Goal: Transaction & Acquisition: Purchase product/service

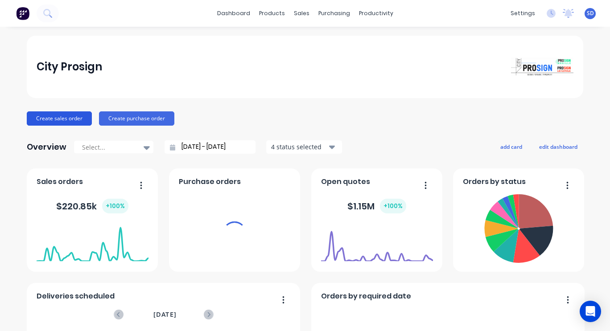
click at [39, 120] on button "Create sales order" at bounding box center [59, 118] width 65 height 14
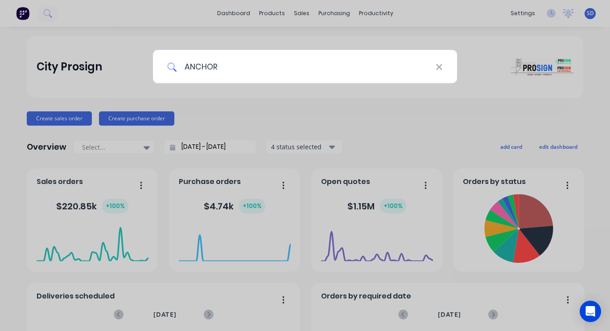
click at [281, 64] on input "ANCHOR" at bounding box center [306, 66] width 259 height 33
click at [285, 61] on input "ANCHOR:LKESDGPODGHRIS" at bounding box center [306, 66] width 259 height 33
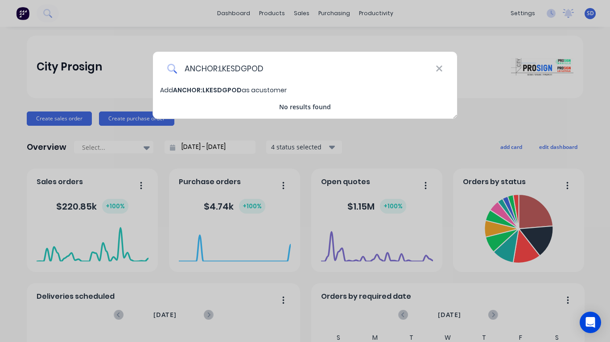
click at [244, 68] on input "ANCHOR:LKESDGPOD" at bounding box center [306, 68] width 259 height 33
click at [239, 74] on input "ANCHOR:LKESDGPOD" at bounding box center [306, 68] width 259 height 33
click at [256, 73] on input "ANCHOR:L" at bounding box center [306, 68] width 259 height 33
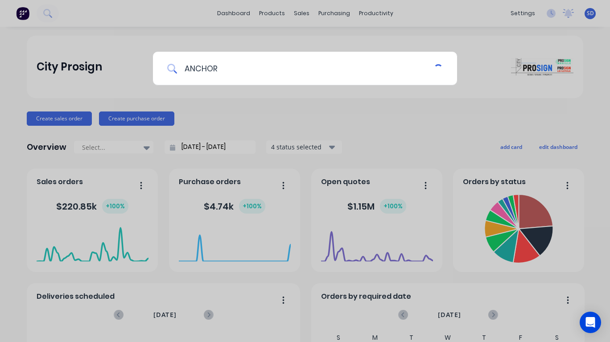
type input "ANCHOR"
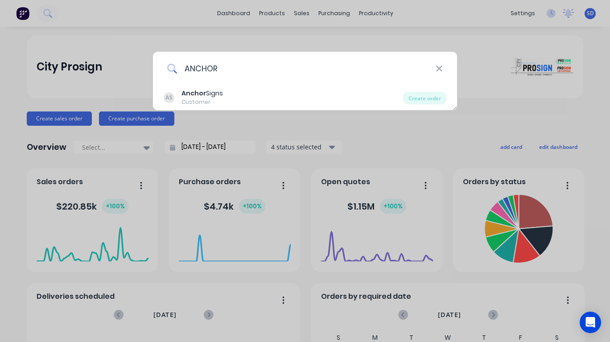
click at [202, 99] on div "Customer" at bounding box center [201, 102] width 41 height 8
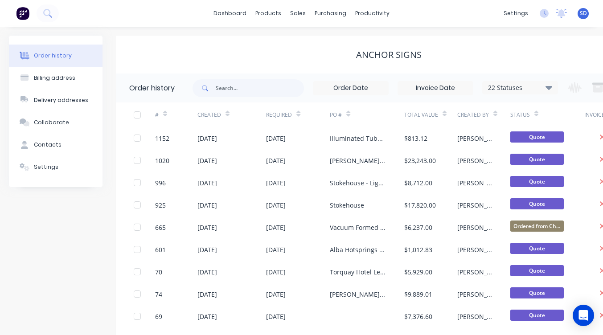
click at [227, 108] on div at bounding box center [228, 113] width 4 height 13
click at [250, 105] on div "Created" at bounding box center [232, 115] width 69 height 25
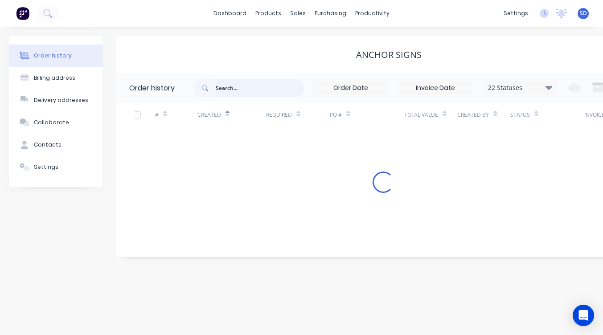
click at [239, 87] on input "text" at bounding box center [260, 88] width 88 height 18
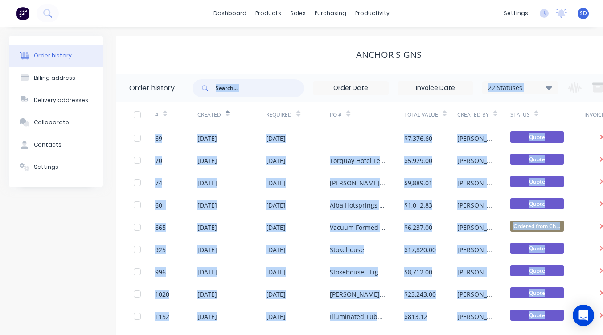
click at [238, 91] on input "text" at bounding box center [260, 88] width 88 height 18
click at [256, 81] on input "text" at bounding box center [260, 88] width 88 height 18
click at [268, 95] on input "text" at bounding box center [260, 88] width 88 height 18
click at [263, 88] on input "text" at bounding box center [260, 88] width 88 height 18
click at [231, 91] on input "text" at bounding box center [260, 88] width 88 height 18
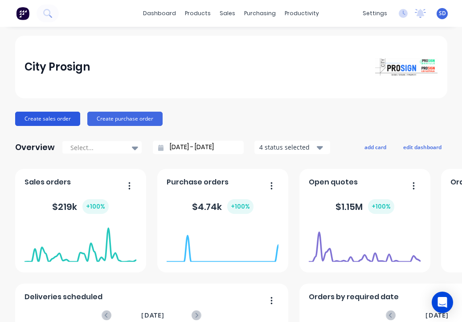
click at [47, 119] on button "Create sales order" at bounding box center [47, 118] width 65 height 14
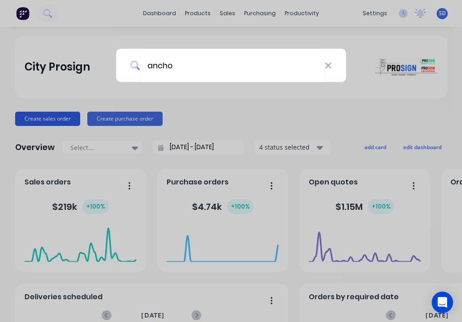
type input "anchor"
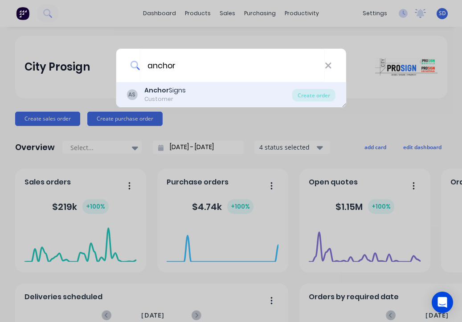
click at [166, 92] on b "Anchor" at bounding box center [156, 90] width 25 height 9
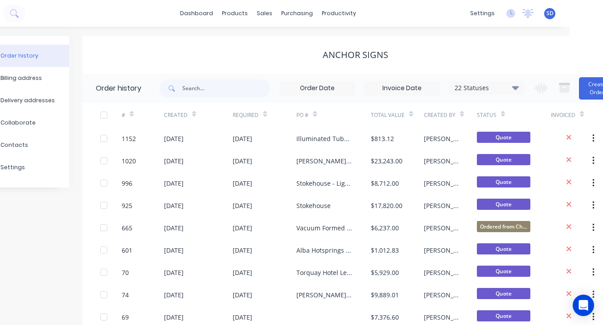
scroll to position [0, 58]
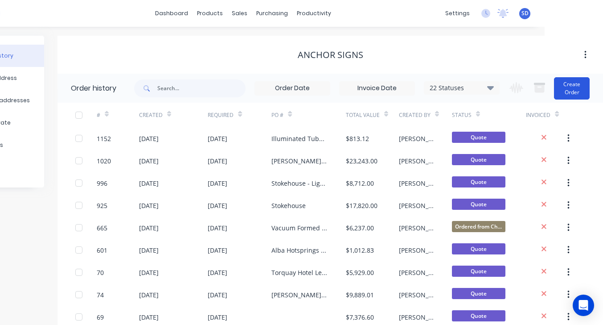
click at [462, 90] on button "Create Order" at bounding box center [572, 88] width 36 height 22
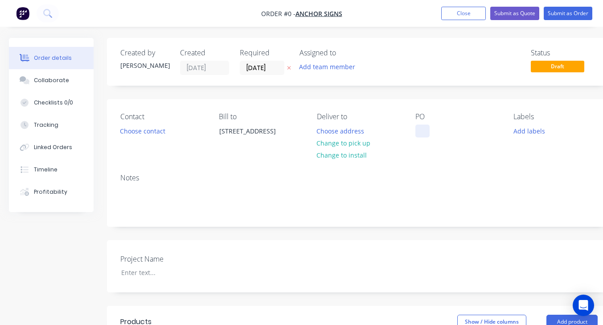
click at [425, 130] on div at bounding box center [423, 130] width 14 height 13
click at [422, 129] on div at bounding box center [423, 130] width 14 height 13
click at [422, 133] on div at bounding box center [420, 130] width 14 height 13
click at [421, 136] on div at bounding box center [420, 130] width 14 height 13
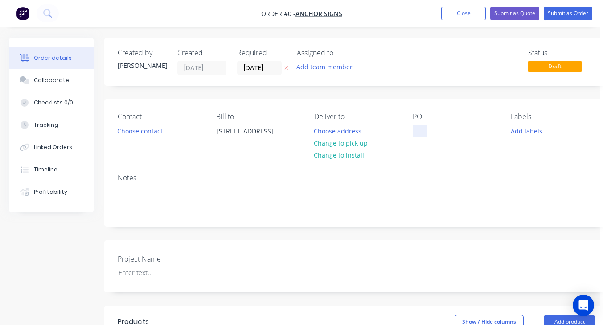
click at [418, 134] on div at bounding box center [420, 130] width 14 height 13
click at [420, 137] on div at bounding box center [420, 130] width 14 height 13
click at [420, 136] on div at bounding box center [420, 130] width 14 height 13
click at [419, 132] on div at bounding box center [420, 130] width 14 height 13
drag, startPoint x: 409, startPoint y: 132, endPoint x: 400, endPoint y: 125, distance: 10.9
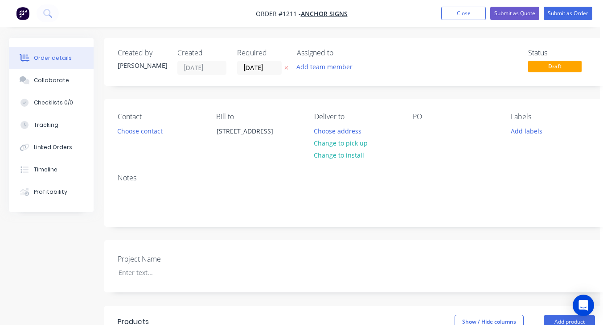
click at [400, 125] on div "Contact Choose contact Bill to [STREET_ADDRESS] Deliver to Choose address Chang…" at bounding box center [356, 132] width 504 height 67
click at [421, 134] on div at bounding box center [420, 130] width 14 height 13
paste div
click at [155, 136] on button "Choose contact" at bounding box center [140, 130] width 55 height 12
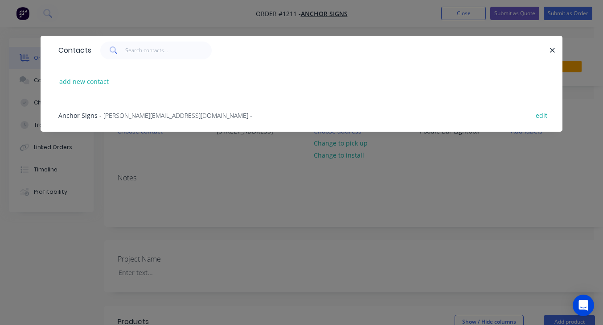
click at [87, 119] on span "Anchor Signs" at bounding box center [77, 115] width 39 height 8
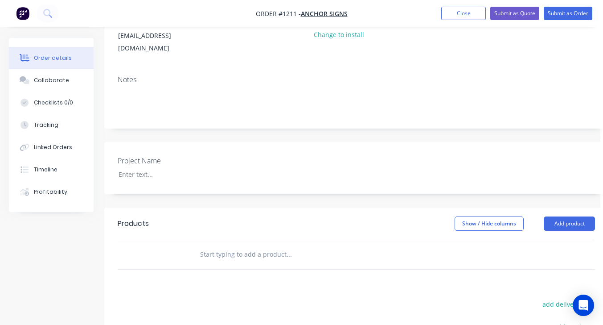
scroll to position [159, 3]
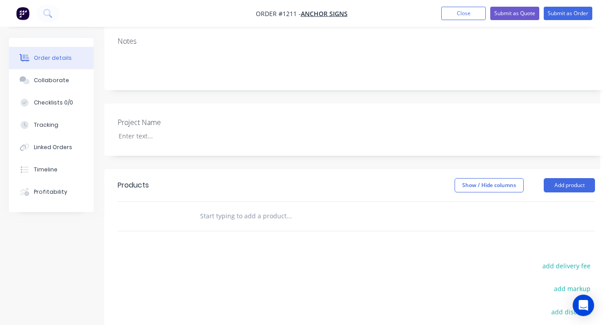
click at [268, 207] on input "text" at bounding box center [289, 216] width 178 height 18
drag, startPoint x: 268, startPoint y: 190, endPoint x: 272, endPoint y: 196, distance: 6.4
click at [272, 207] on input "text" at bounding box center [289, 216] width 178 height 18
paste input "Poodle Bar Lightbox"
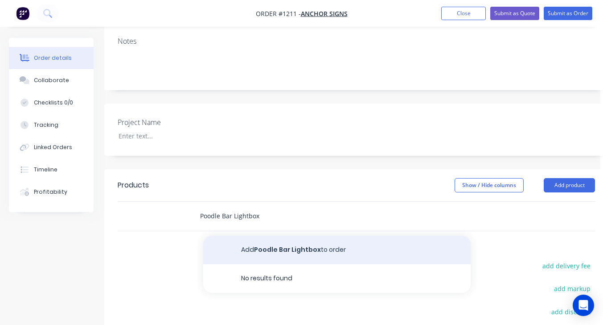
type input "Poodle Bar Lightbox"
click at [276, 235] on button "Add Poodle Bar Lightbox to order" at bounding box center [337, 249] width 268 height 29
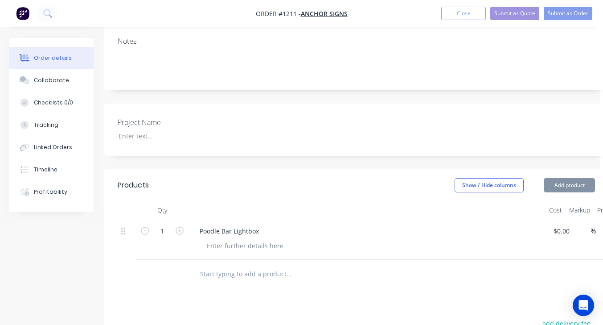
click at [221, 239] on div at bounding box center [245, 245] width 91 height 13
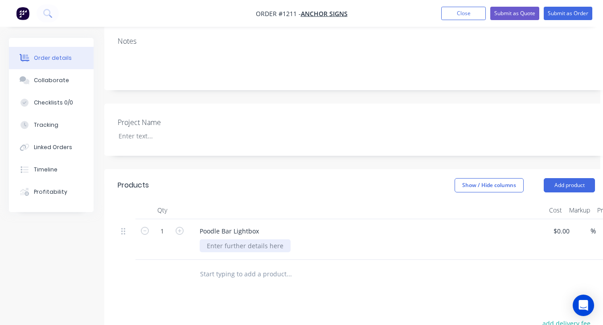
click at [227, 239] on div at bounding box center [245, 245] width 91 height 13
click at [230, 239] on div at bounding box center [245, 245] width 91 height 13
click at [215, 239] on div at bounding box center [245, 245] width 91 height 13
paste div
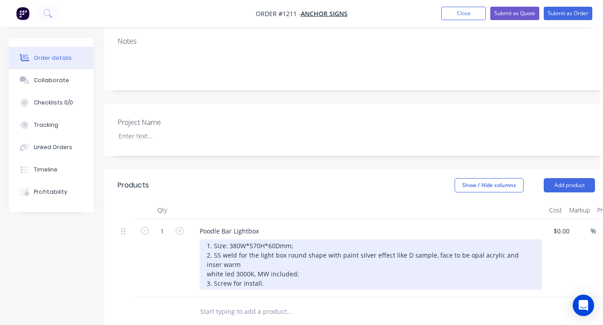
click at [213, 239] on div "1. Size: 380W*570H*60Dmm; 2. SS weld for the light box round shape with paint s…" at bounding box center [371, 264] width 342 height 50
click at [215, 239] on div "Size: 380W*570H*60Dmm; 2. SS weld for the light box round shape with paint silv…" at bounding box center [371, 264] width 342 height 50
click at [214, 251] on div "Size: 380W*570H*60Dmm; SS weld for the light box round shape with paint silver …" at bounding box center [371, 264] width 342 height 50
click at [294, 239] on div "Size: 380W*570H*60Dmm; SS weld for the light box round shape with paint silver …" at bounding box center [371, 264] width 342 height 50
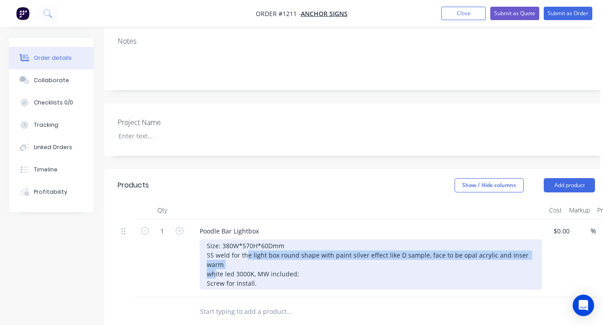
drag, startPoint x: 215, startPoint y: 237, endPoint x: 246, endPoint y: 229, distance: 31.7
click at [246, 239] on div "Size: 380W*570H*60Dmm SS weld for the light box round shape with paint silver e…" at bounding box center [371, 264] width 342 height 50
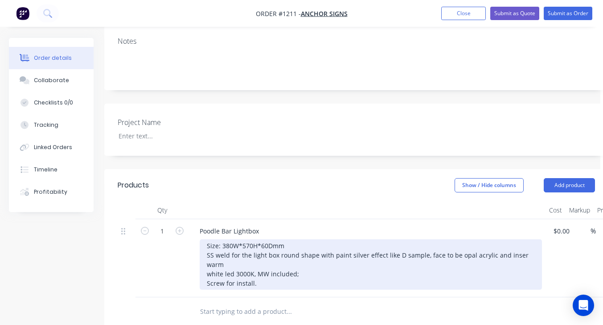
click at [320, 239] on div "Size: 380W*570H*60Dmm SS weld for the light box round shape with paint silver e…" at bounding box center [371, 264] width 342 height 50
click at [212, 239] on div "Size: 380W*570H*60Dmm SS weld for the light box round shape with paint silver e…" at bounding box center [371, 264] width 342 height 50
click at [232, 239] on div "Size: 380W*570H*60Dmm SS weld for the light box round shape with paint silver e…" at bounding box center [371, 264] width 342 height 50
drag, startPoint x: 215, startPoint y: 231, endPoint x: 265, endPoint y: 235, distance: 49.7
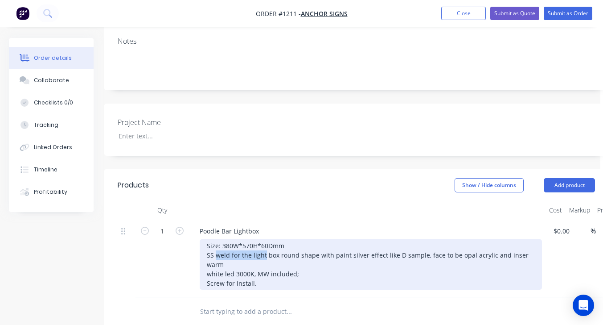
click at [265, 239] on div "Size: 380W*570H*60Dmm SS weld for the light box round shape with paint silver e…" at bounding box center [371, 264] width 342 height 50
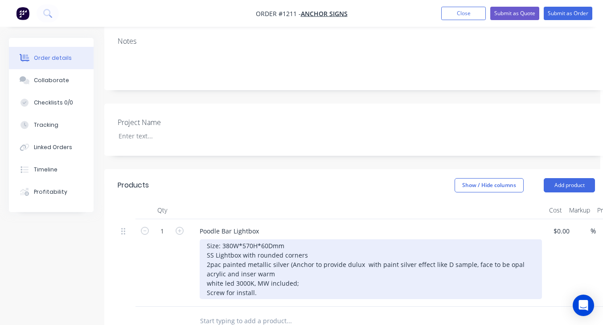
click at [265, 239] on div "Size: 380W*570H*60Dmm SS Lightbox with rounded corners 2pac painted metallic si…" at bounding box center [371, 269] width 342 height 60
click at [359, 252] on div "Size: 380W*570H*60Dmm SS Lightbox with rounded corners 2pac painted metallic si…" at bounding box center [371, 269] width 342 height 60
click at [356, 243] on div "Size: 380W*570H*60Dmm SS Lightbox with rounded corners 2pac painted metallic si…" at bounding box center [371, 269] width 342 height 60
click at [358, 245] on div "Size: 380W*570H*60Dmm SS Lightbox with rounded corners 2pac painted metallic si…" at bounding box center [371, 269] width 342 height 60
click at [363, 243] on div "Size: 380W*570H*60Dmm SS Lightbox with rounded corners 2pac painted metallic si…" at bounding box center [371, 269] width 342 height 60
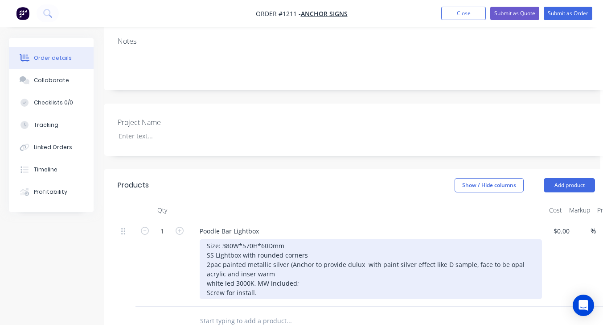
drag, startPoint x: 363, startPoint y: 243, endPoint x: 265, endPoint y: 235, distance: 98.0
click at [265, 239] on div "Size: 380W*570H*60Dmm SS Lightbox with rounded corners 2pac painted metallic si…" at bounding box center [371, 269] width 342 height 60
click at [359, 245] on div "Size: 380W*570H*60Dmm SS Lightbox with rounded corners 2pac painted metallic si…" at bounding box center [371, 269] width 342 height 60
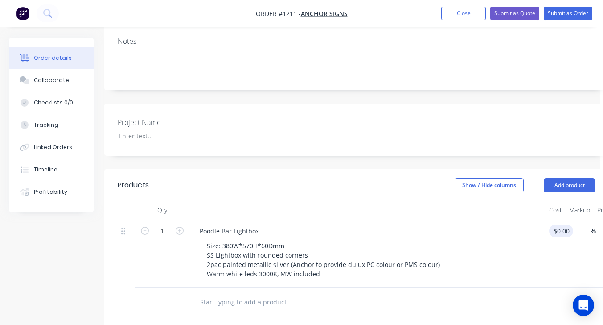
click at [462, 224] on input "$0.00" at bounding box center [563, 230] width 21 height 13
click at [462, 219] on div "1 Poodle Bar Lightbox Size: 380W*570H*60Dmm SS Lightbox with rounded corners 2p…" at bounding box center [357, 253] width 478 height 69
type input "$775.00"
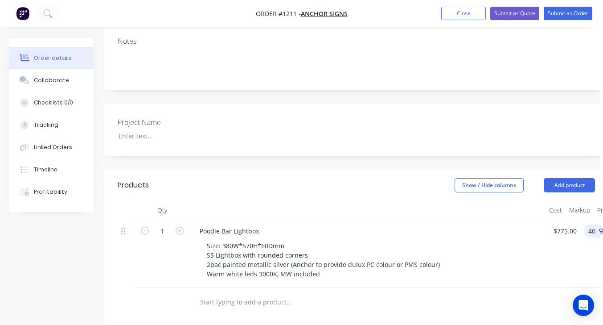
type input "40"
click at [462, 250] on div "Size: 380W*570H*60Dmm SS Lightbox with rounded corners 2pac painted metallic si…" at bounding box center [371, 259] width 342 height 41
type input "$1,085.00"
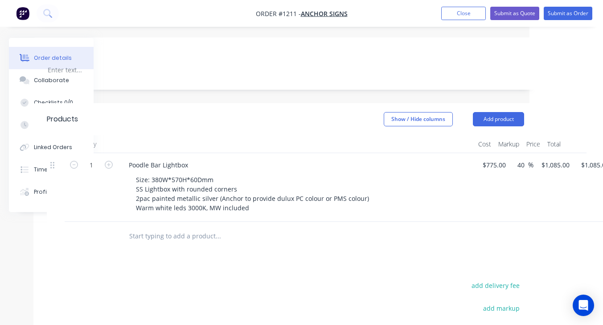
scroll to position [225, 106]
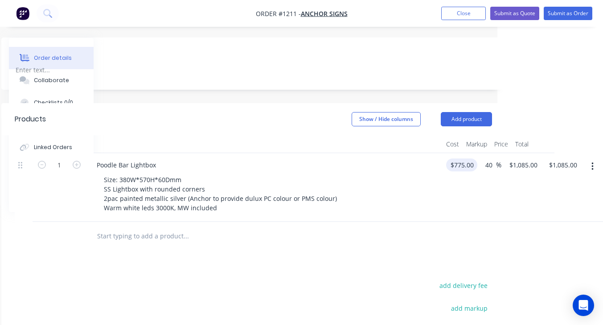
click at [455, 153] on div "$775.00 $775.00" at bounding box center [460, 187] width 35 height 69
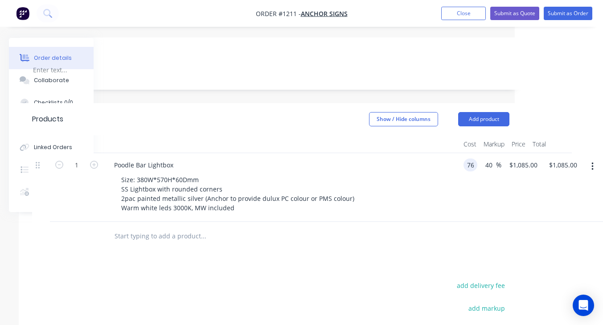
scroll to position [225, 88]
click at [462, 153] on div "$1,085.00 $1,085.00" at bounding box center [527, 187] width 40 height 69
type input "$765.00"
type input "1071"
type input "$1,071.00"
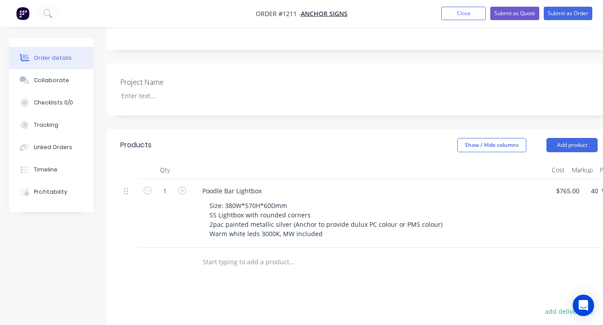
scroll to position [200, 0]
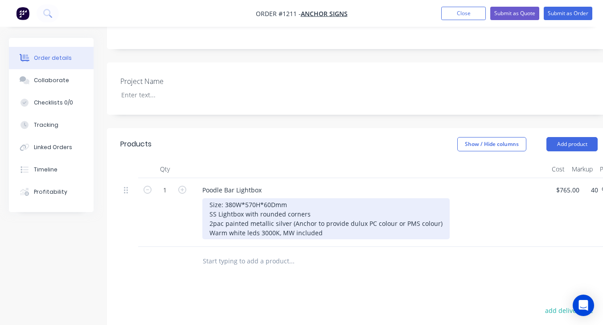
click at [241, 198] on div "Size: 380W*570H*60Dmm SS Lightbox with rounded corners 2pac painted metallic si…" at bounding box center [325, 218] width 247 height 41
type input "$1,071.00"
click at [244, 198] on div "Size: 380W*570H*60Dmm SS Lightbox with rounded corners 2pac painted metallic si…" at bounding box center [325, 218] width 247 height 41
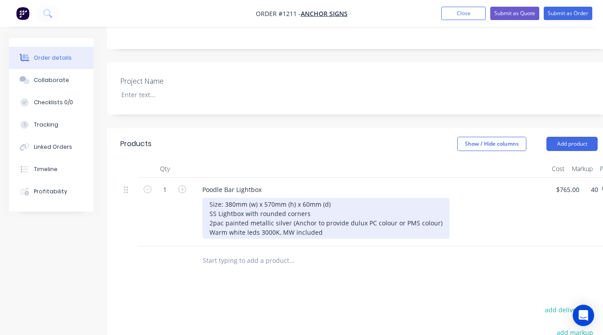
click at [339, 198] on div "Size: 380mm (w) x 570mm (h) x 60mm (d) SS Lightbox with rounded corners 2pac pa…" at bounding box center [325, 218] width 247 height 41
click at [338, 207] on div "Size: 380mm (w) x 570mm (h) x 60mm (d) SS Lightbox with rounded corners 2pac pa…" at bounding box center [325, 218] width 247 height 41
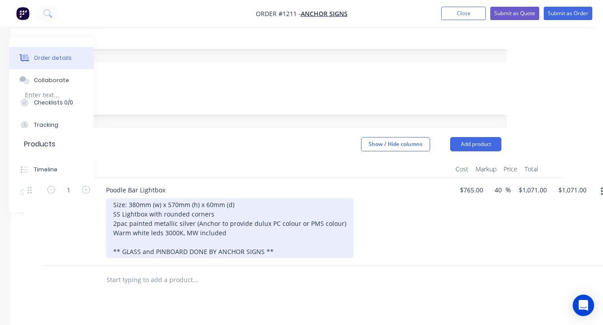
scroll to position [200, 106]
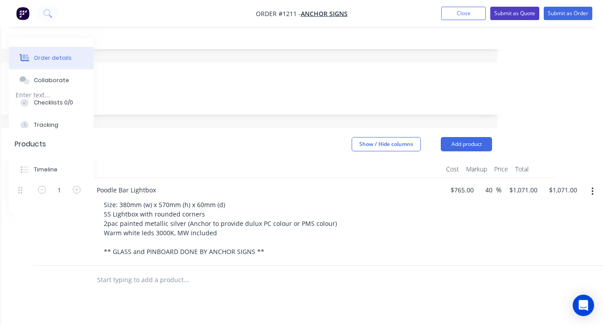
click at [462, 12] on button "Submit as Quote" at bounding box center [515, 13] width 49 height 13
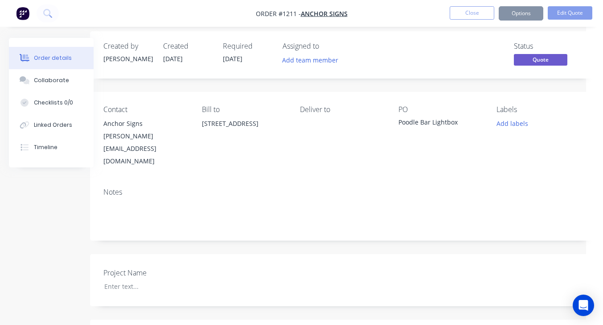
scroll to position [200, 17]
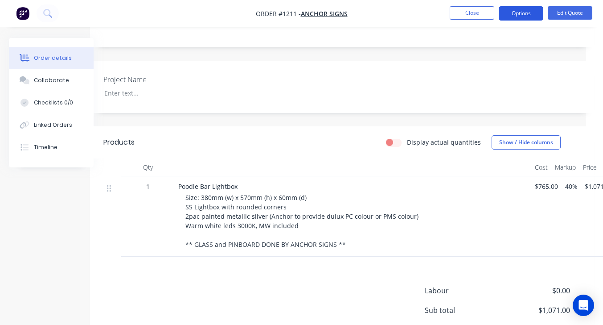
click at [462, 16] on button "Options" at bounding box center [521, 13] width 45 height 14
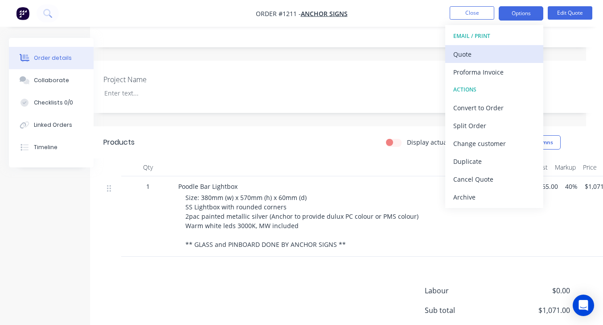
click at [462, 57] on div "Quote" at bounding box center [495, 54] width 82 height 13
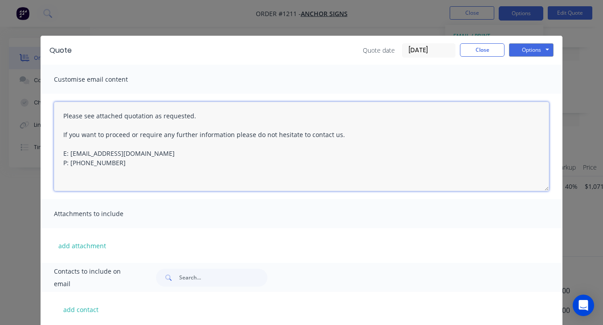
click at [341, 133] on textarea "Please see attached quotation as requested. If you want to proceed or require a…" at bounding box center [301, 146] width 495 height 89
click at [81, 157] on textarea "Please see attached quotation as requested. If you want to proceed or require a…" at bounding box center [301, 146] width 495 height 89
click at [75, 151] on textarea "Please see attached quotation as requested. If you want to proceed or require a…" at bounding box center [301, 146] width 495 height 89
click at [72, 148] on textarea "Please see attached quotation as requested. If you want to proceed or require a…" at bounding box center [301, 146] width 495 height 89
click at [82, 156] on textarea "Please see attached quotation as requested. If you want to proceed or require a…" at bounding box center [301, 146] width 495 height 89
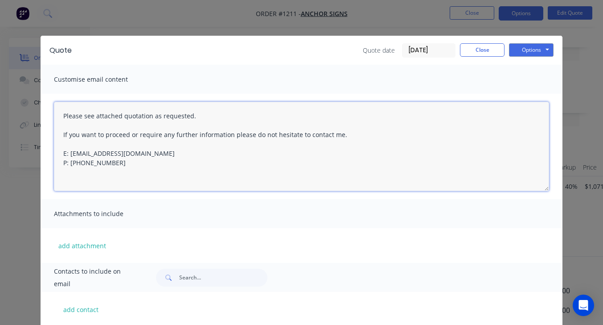
click at [81, 157] on textarea "Please see attached quotation as requested. If you want to proceed or require a…" at bounding box center [301, 146] width 495 height 89
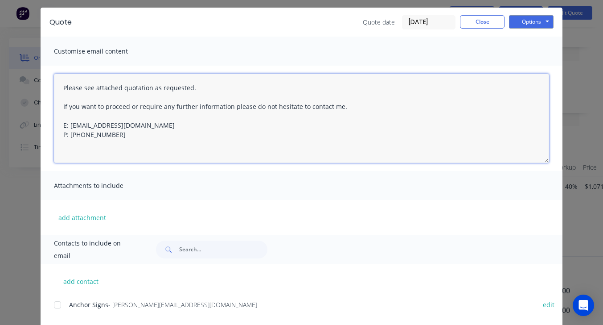
scroll to position [48, 0]
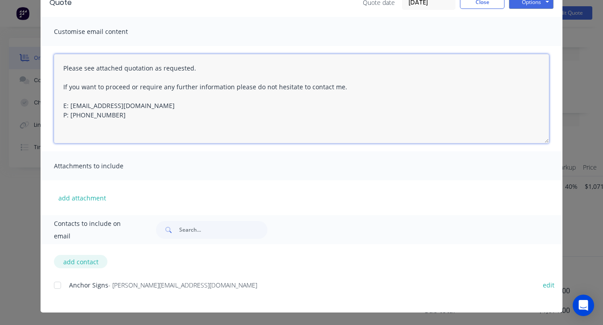
type textarea "Please see attached quotation as requested. If you want to proceed or require a…"
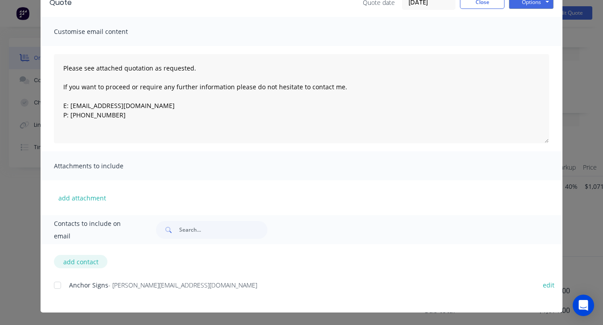
click at [79, 266] on button "add contact" at bounding box center [81, 261] width 54 height 13
select select "AU"
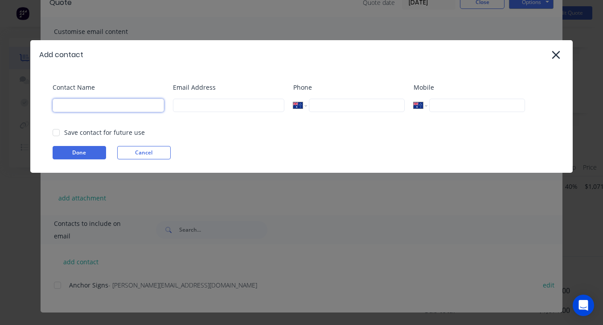
click at [120, 107] on input at bounding box center [108, 105] width 111 height 13
type input "[PERSON_NAME]"
type input "[EMAIL_ADDRESS][DOMAIN_NAME]"
click at [359, 106] on input "tel" at bounding box center [357, 105] width 96 height 13
type input "0409 712 214"
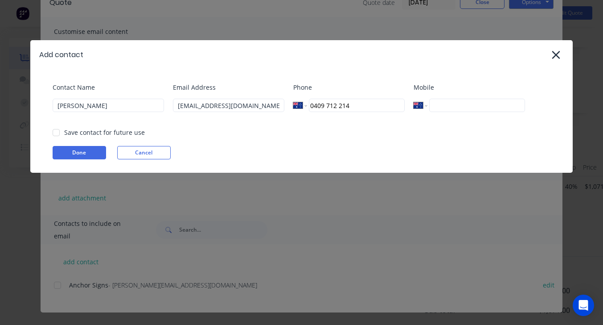
click at [462, 105] on input "tel" at bounding box center [477, 105] width 96 height 13
click at [462, 108] on input "[PHONE_NUMBER]" at bounding box center [477, 105] width 96 height 13
click at [448, 107] on input "[PHONE_NUMBER]" at bounding box center [477, 105] width 96 height 13
click at [462, 106] on input "0409712214" at bounding box center [477, 105] width 96 height 13
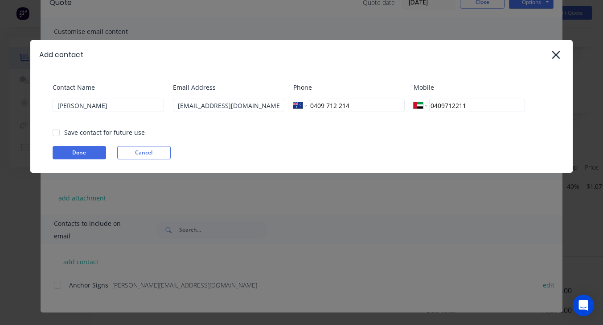
type input "0409712211"
click at [417, 107] on select "International [GEOGRAPHIC_DATA] [GEOGRAPHIC_DATA] [GEOGRAPHIC_DATA] [GEOGRAPHIC…" at bounding box center [420, 105] width 13 height 13
select select "AU"
click at [414, 99] on select "International [GEOGRAPHIC_DATA] [GEOGRAPHIC_DATA] [GEOGRAPHIC_DATA] [GEOGRAPHIC…" at bounding box center [420, 105] width 13 height 13
type input "0409 712 211"
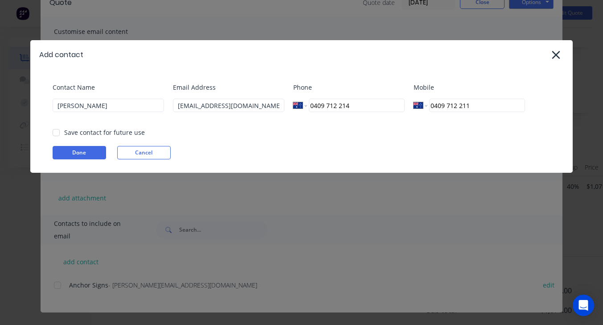
click at [56, 140] on div at bounding box center [56, 133] width 18 height 18
click at [67, 155] on button "Done" at bounding box center [80, 152] width 54 height 13
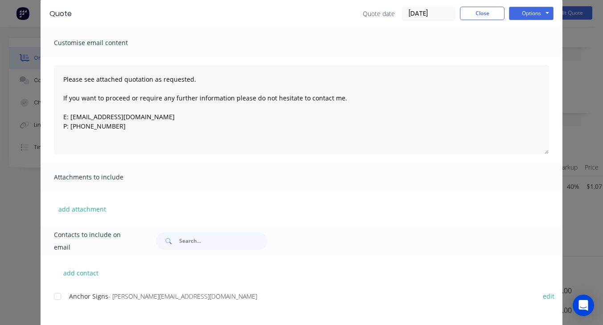
scroll to position [48, 0]
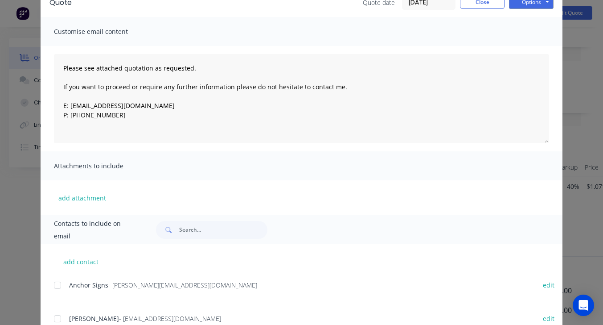
click at [56, 289] on div at bounding box center [58, 285] width 18 height 18
click at [55, 318] on div at bounding box center [58, 318] width 18 height 18
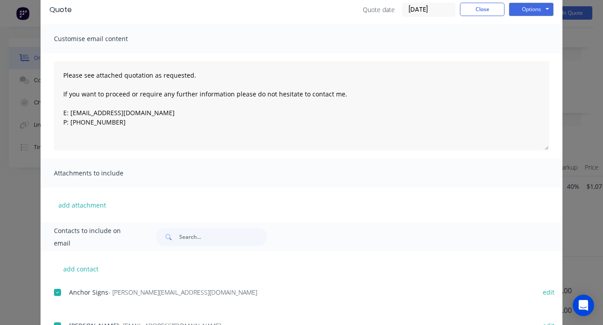
scroll to position [0, 0]
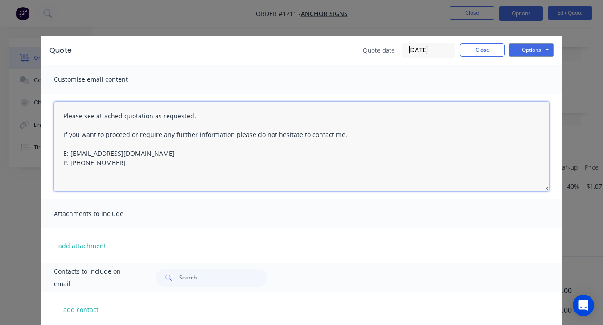
click at [61, 121] on textarea "Please see attached quotation as requested. If you want to proceed or require a…" at bounding box center [301, 146] width 495 height 89
click at [61, 114] on textarea "Please see attached quotation as requested. If you want to proceed or require a…" at bounding box center [301, 146] width 495 height 89
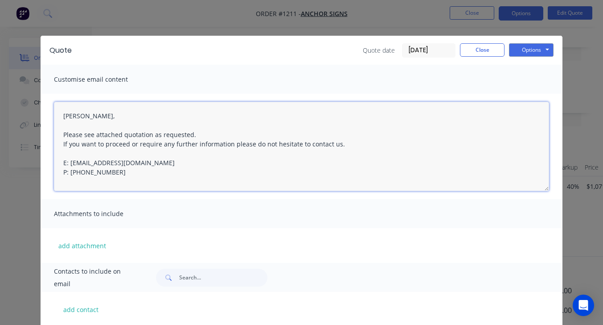
click at [353, 144] on textarea "[PERSON_NAME], Please see attached quotation as requested. If you want to proce…" at bounding box center [301, 146] width 495 height 89
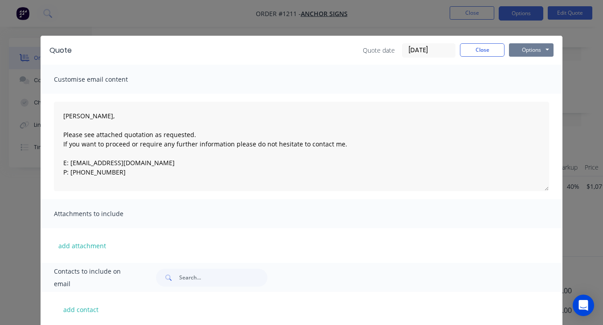
click at [462, 46] on button "Options" at bounding box center [531, 49] width 45 height 13
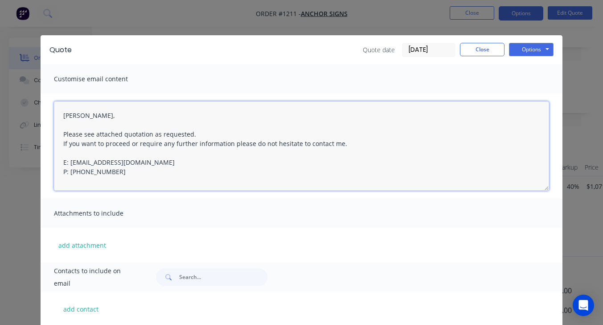
click at [74, 157] on textarea "[PERSON_NAME], Please see attached quotation as requested. If you want to proce…" at bounding box center [301, 145] width 495 height 89
click at [91, 171] on textarea "[PERSON_NAME], Please see attached quotation as requested. If you want to proce…" at bounding box center [301, 145] width 495 height 89
click at [73, 163] on textarea "[PERSON_NAME], Please see attached quotation as requested. If you want to proce…" at bounding box center [301, 145] width 495 height 89
click at [75, 161] on textarea "[PERSON_NAME], Please see attached quotation as requested. If you want to proce…" at bounding box center [301, 145] width 495 height 89
click at [78, 164] on textarea "[PERSON_NAME], Please see attached quotation as requested. If you want to proce…" at bounding box center [301, 145] width 495 height 89
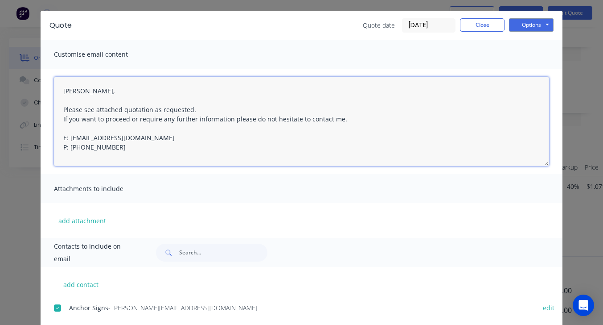
scroll to position [0, 0]
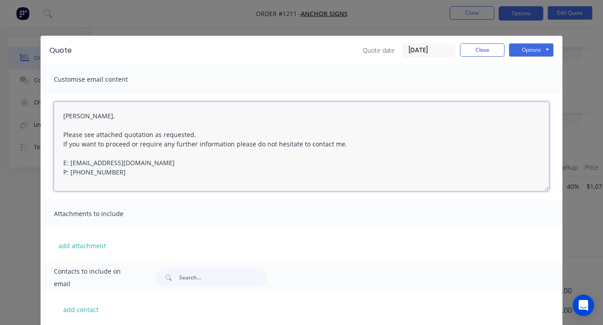
click at [372, 174] on textarea "[PERSON_NAME], Please see attached quotation as requested. If you want to proce…" at bounding box center [301, 146] width 495 height 89
type textarea "[PERSON_NAME], Please see attached quotation as requested. If you want to proce…"
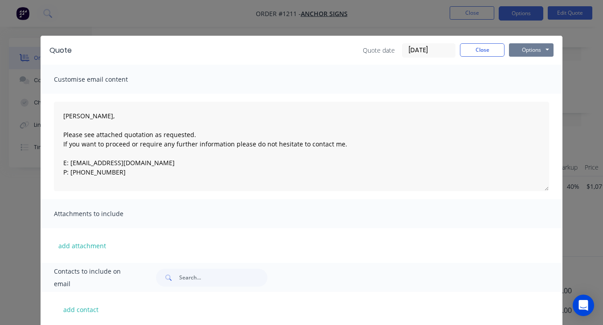
click at [462, 51] on button "Options" at bounding box center [531, 49] width 45 height 13
click at [462, 96] on button "Email" at bounding box center [537, 95] width 57 height 15
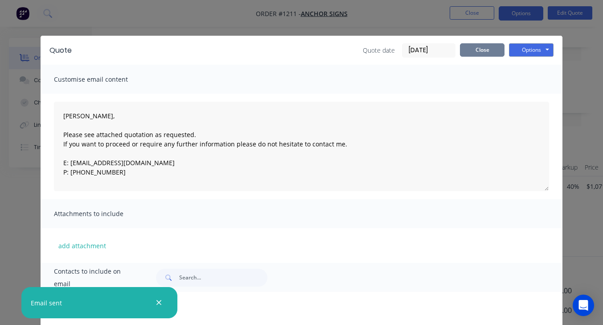
click at [462, 53] on button "Close" at bounding box center [482, 49] width 45 height 13
